Goal: Task Accomplishment & Management: Manage account settings

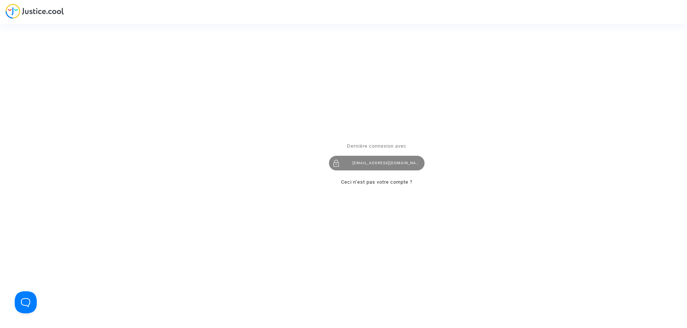
click at [386, 166] on div "contact@heliofinance.fr" at bounding box center [377, 163] width 96 height 15
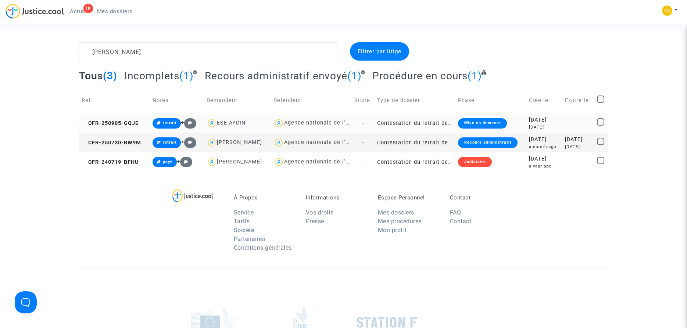
click at [233, 122] on div "ESE AYDIN" at bounding box center [231, 123] width 29 height 6
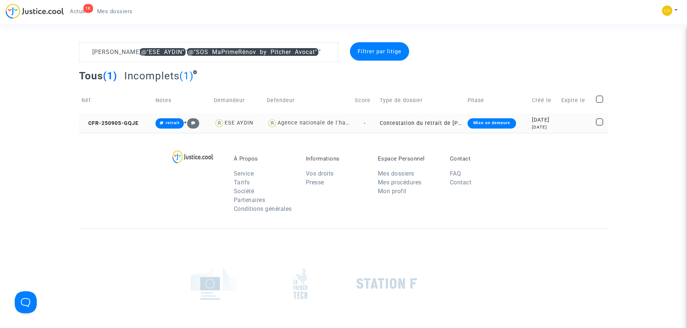
click at [291, 121] on div "Agence nationale de l'habitat" at bounding box center [318, 123] width 81 height 6
type textarea "[PERSON_NAME] @"ESE AYDIN" @"SOS MaPrimeRénov by Pitcher Avocat" @"Agence natio…"
click at [476, 119] on div "Mise en demeure" at bounding box center [492, 123] width 49 height 10
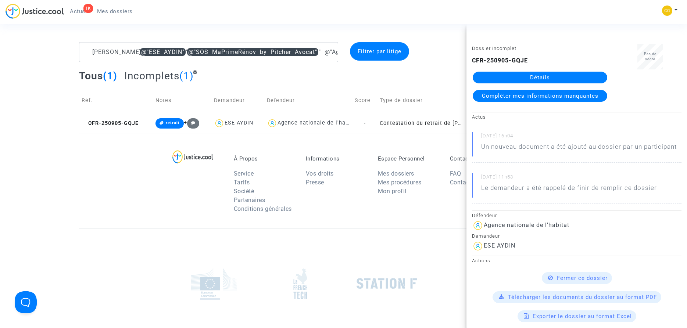
click at [563, 80] on link "Détails" at bounding box center [540, 78] width 135 height 12
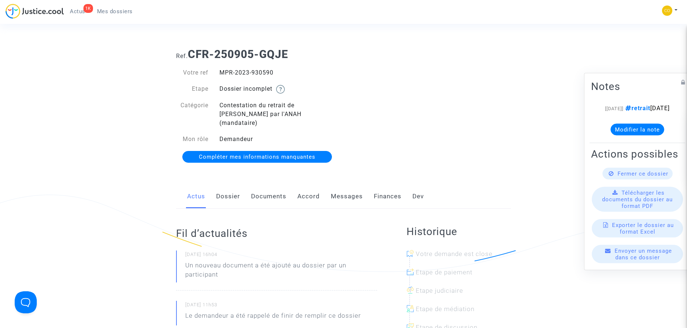
click at [263, 187] on link "Documents" at bounding box center [268, 197] width 35 height 24
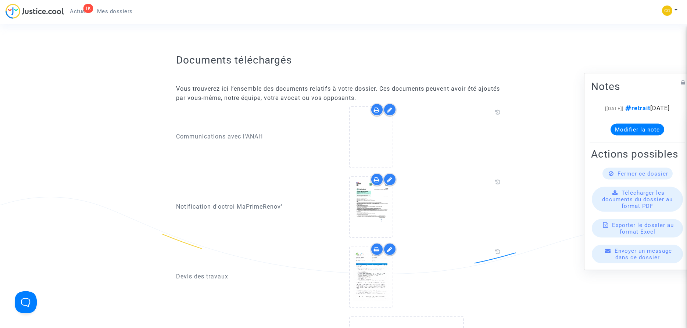
scroll to position [413, 0]
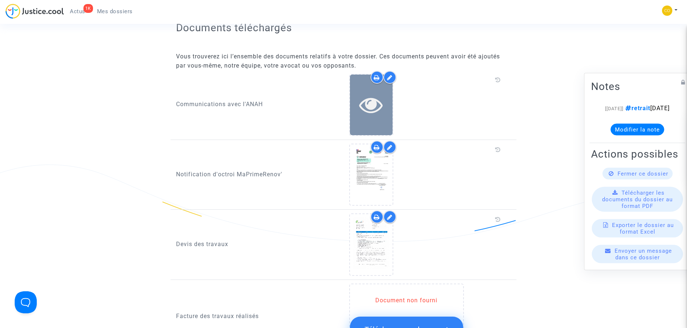
click at [376, 96] on icon at bounding box center [371, 105] width 24 height 24
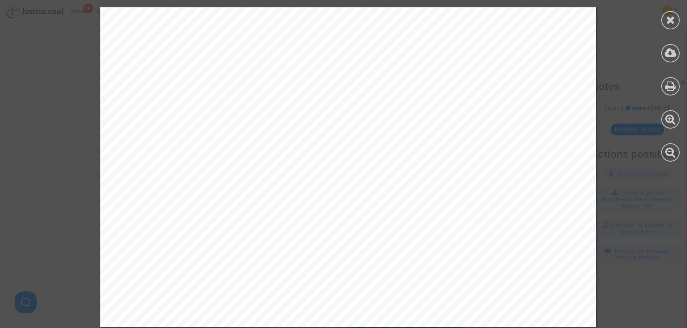
scroll to position [384, 0]
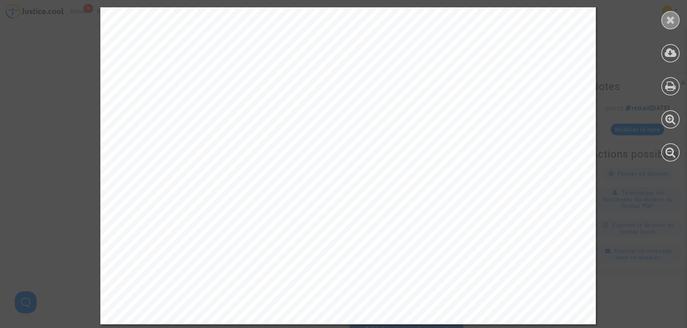
click at [674, 20] on icon at bounding box center [670, 19] width 9 height 11
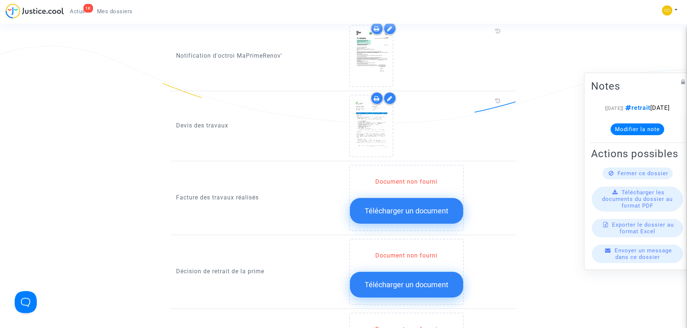
scroll to position [525, 0]
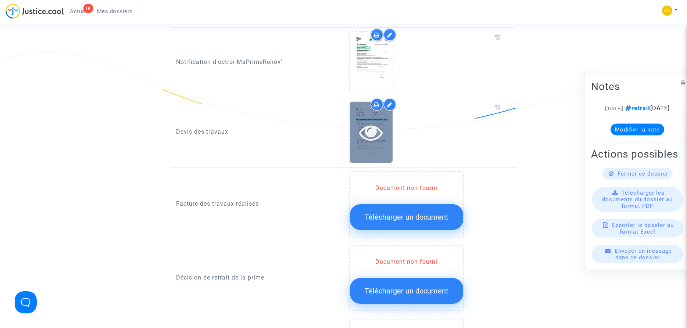
click at [376, 129] on icon at bounding box center [371, 133] width 24 height 24
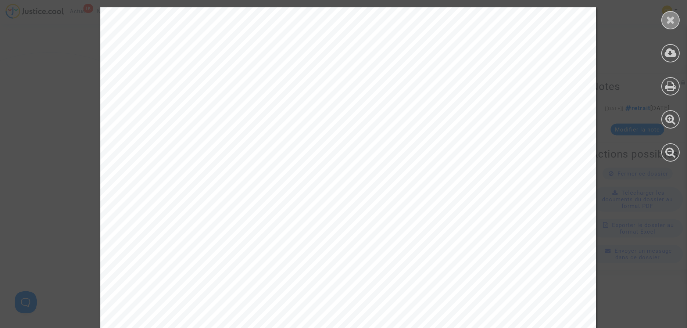
click at [670, 25] on div at bounding box center [671, 20] width 18 height 18
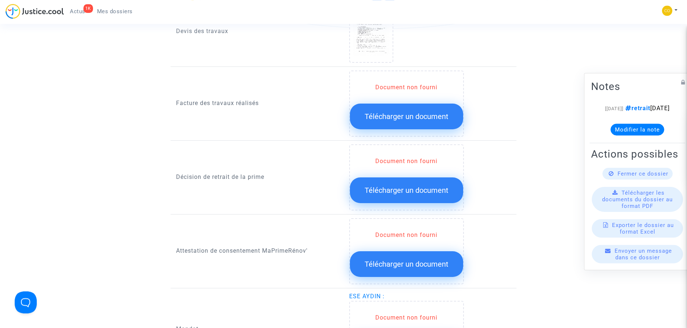
scroll to position [638, 0]
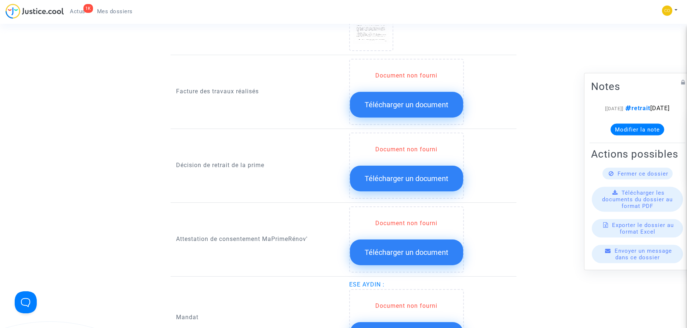
click at [427, 100] on span "Télécharger un document" at bounding box center [407, 104] width 84 height 9
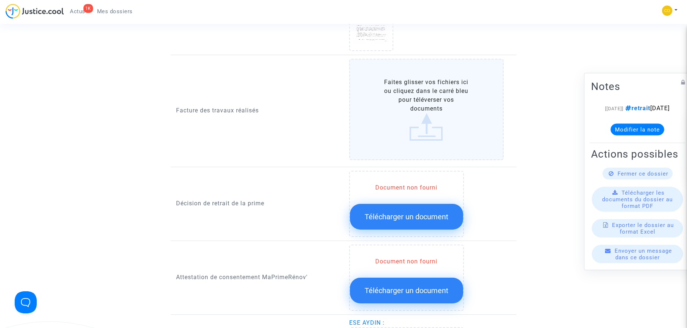
click at [433, 111] on label "Faites glisser vos fichiers ici ou cliquez dans le carré bleu pour téléverser v…" at bounding box center [426, 110] width 155 height 102
click at [0, 0] on input "Faites glisser vos fichiers ici ou cliquez dans le carré bleu pour téléverser v…" at bounding box center [0, 0] width 0 height 0
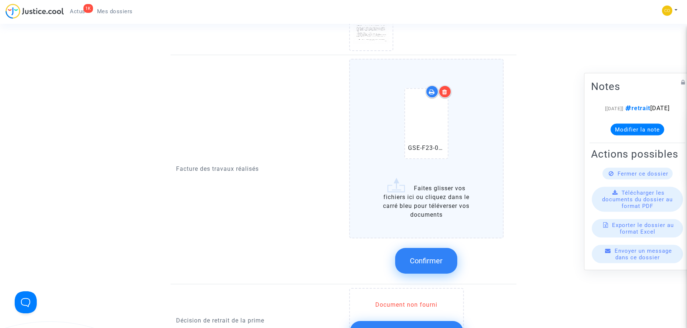
click at [421, 257] on span "Confirmer" at bounding box center [426, 261] width 33 height 9
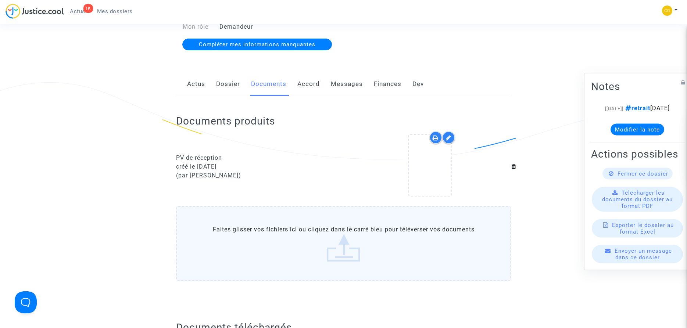
scroll to position [0, 0]
